Goal: Entertainment & Leisure: Consume media (video, audio)

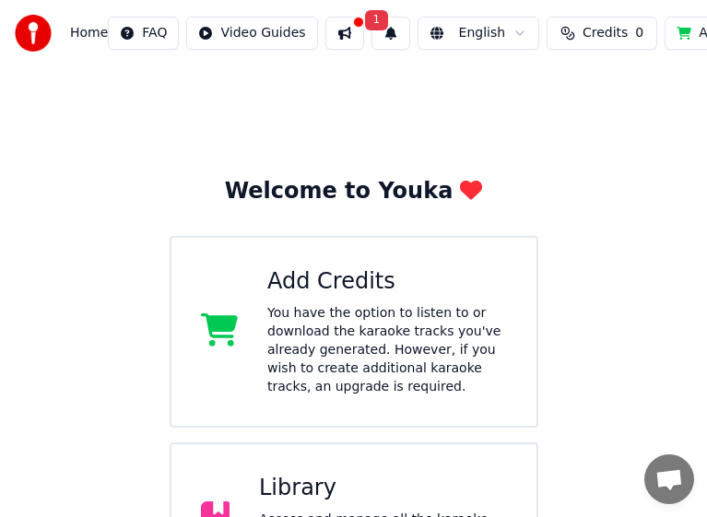
click at [582, 41] on span "Credits" at bounding box center [604, 33] width 45 height 18
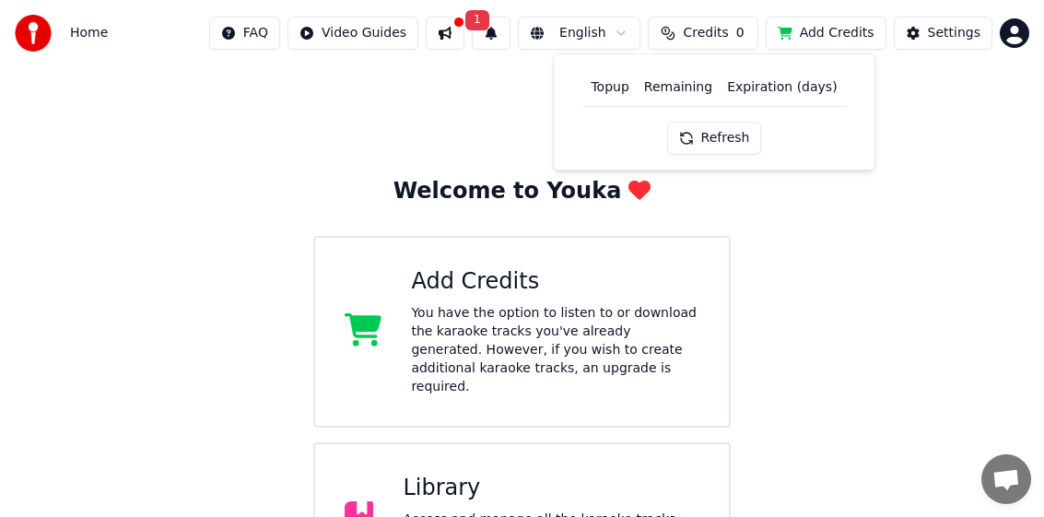
click at [700, 145] on button "Refresh" at bounding box center [714, 138] width 95 height 33
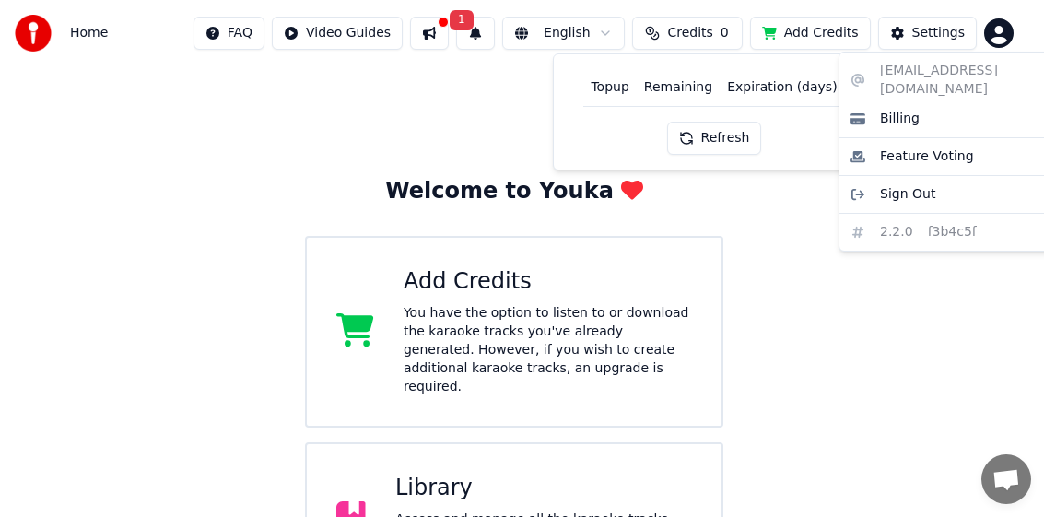
click at [1026, 38] on html "Home FAQ Video Guides 1 English Credits 0 Add Credits Settings Welcome to Youka…" at bounding box center [522, 392] width 1044 height 785
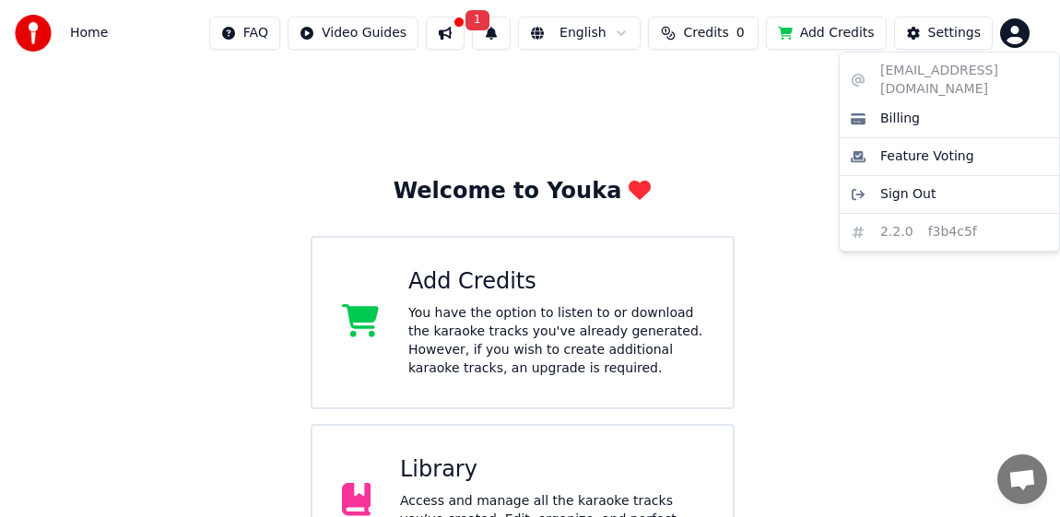
click at [700, 170] on html "Home FAQ Video Guides 1 English Credits 0 Add Credits Settings Welcome to Youka…" at bounding box center [530, 383] width 1060 height 767
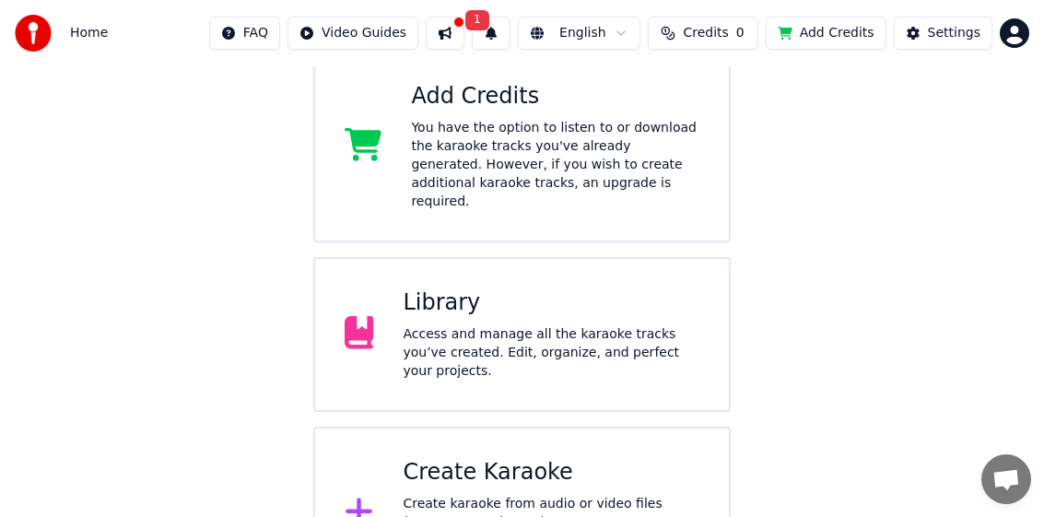
scroll to position [224, 0]
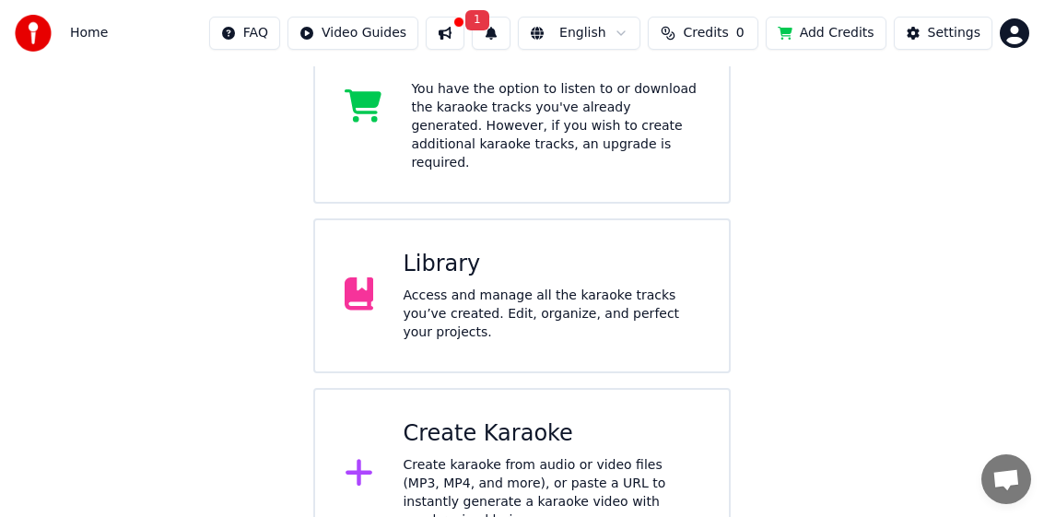
click at [533, 250] on div "Library" at bounding box center [551, 264] width 297 height 29
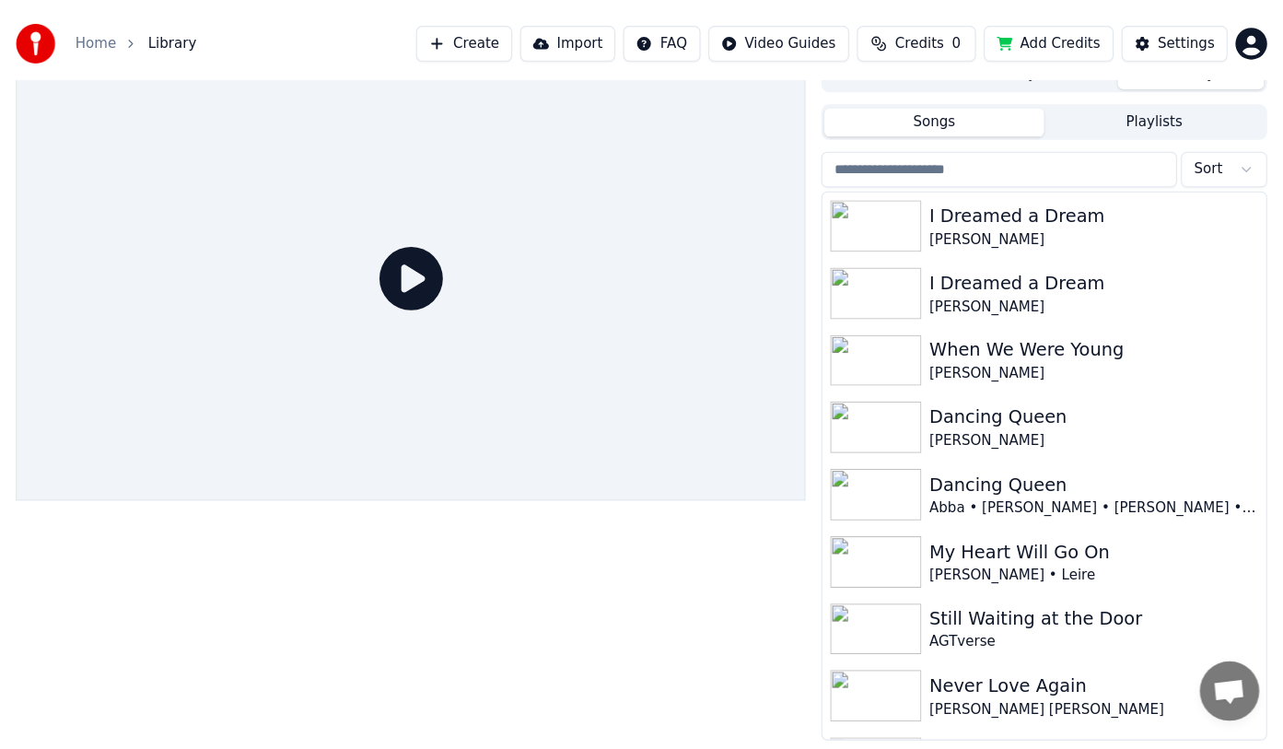
scroll to position [5, 0]
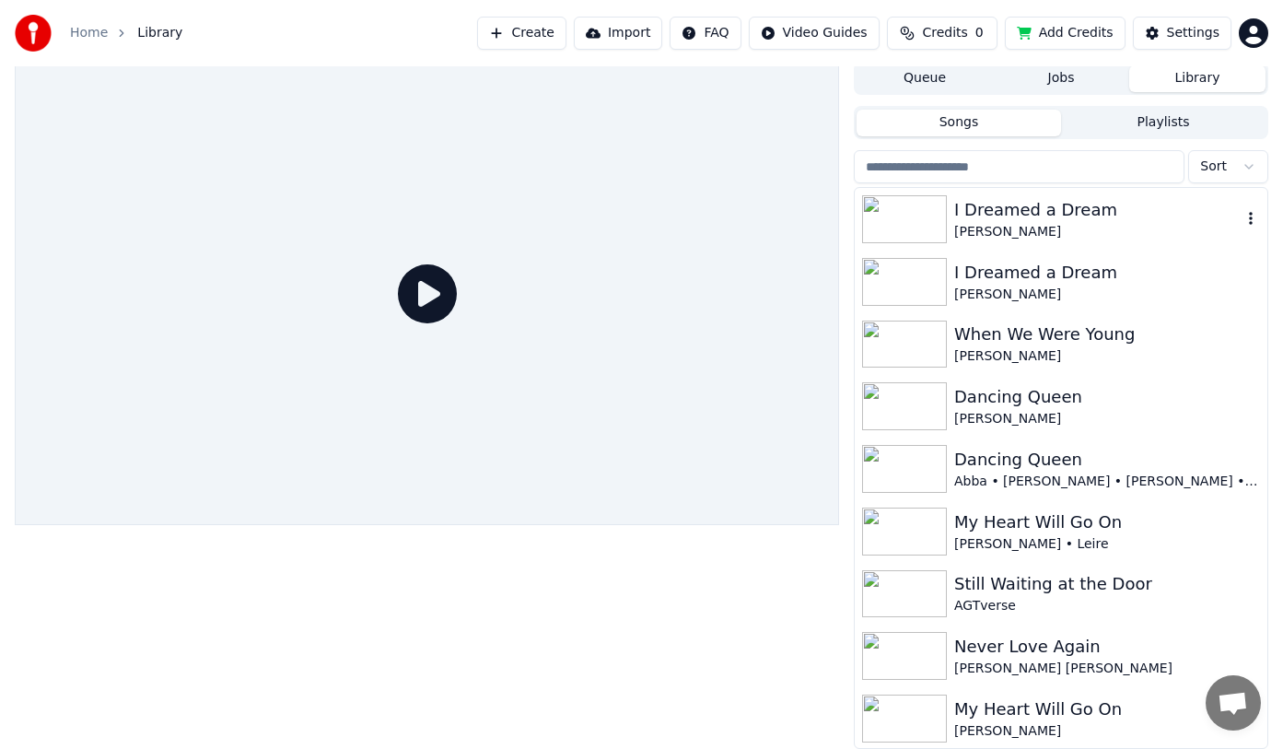
click at [925, 224] on img at bounding box center [904, 219] width 85 height 48
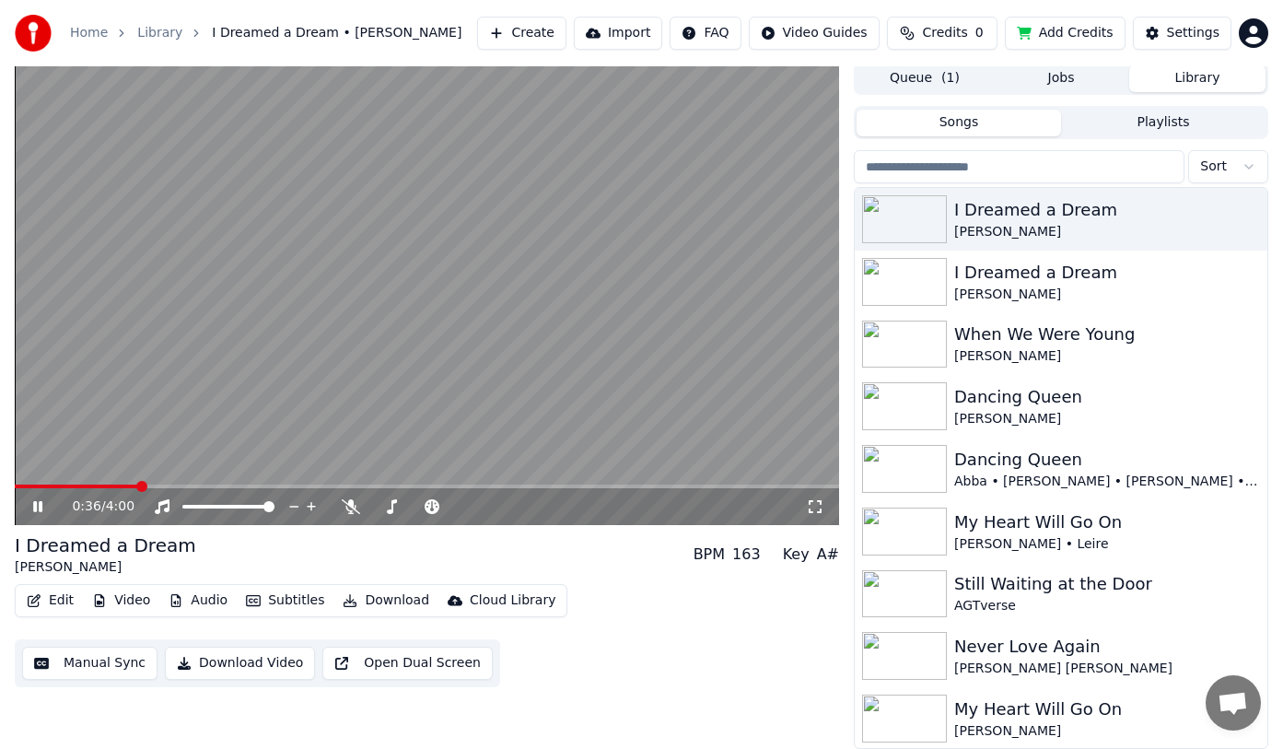
click at [33, 508] on icon at bounding box center [50, 506] width 42 height 15
